Goal: Information Seeking & Learning: Learn about a topic

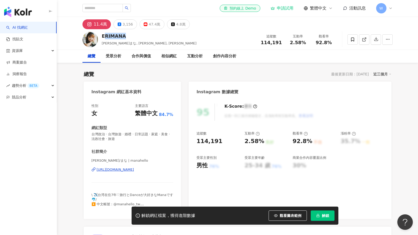
drag, startPoint x: 130, startPoint y: 35, endPoint x: 104, endPoint y: 33, distance: 26.5
click at [104, 33] on div "ERIMANA" at bounding box center [149, 36] width 95 height 6
copy div "RIMANA"
click at [156, 36] on div "ERIMANA [PERSON_NAME]まな, [PERSON_NAME], [PERSON_NAME] 追蹤數 114,191 互動率 2.58% 觀看率…" at bounding box center [237, 39] width 331 height 20
drag, startPoint x: 144, startPoint y: 37, endPoint x: 87, endPoint y: 44, distance: 56.9
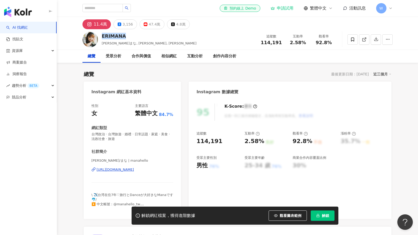
click at [101, 35] on div "ERIMANA [PERSON_NAME]まな, [PERSON_NAME], [PERSON_NAME] 追蹤數 114,191 互動率 2.58% 觀看率…" at bounding box center [237, 39] width 331 height 20
copy div "ERIMANA"
drag, startPoint x: 221, startPoint y: 40, endPoint x: 177, endPoint y: 38, distance: 43.5
click at [220, 40] on div "ERIMANA [PERSON_NAME]まな, [PERSON_NAME], [PERSON_NAME] 追蹤數 114,191 互動率 2.58% 觀看率…" at bounding box center [237, 39] width 331 height 20
drag, startPoint x: 110, startPoint y: 35, endPoint x: 98, endPoint y: 34, distance: 11.9
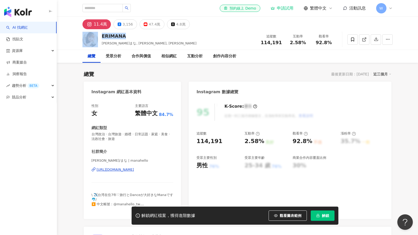
click at [98, 34] on div "ERIMANA [PERSON_NAME]まな, [PERSON_NAME], [PERSON_NAME] 追蹤數 114,191 互動率 2.58% 觀看率…" at bounding box center [237, 39] width 331 height 20
copy div "ERIMANA"
